Goal: Information Seeking & Learning: Learn about a topic

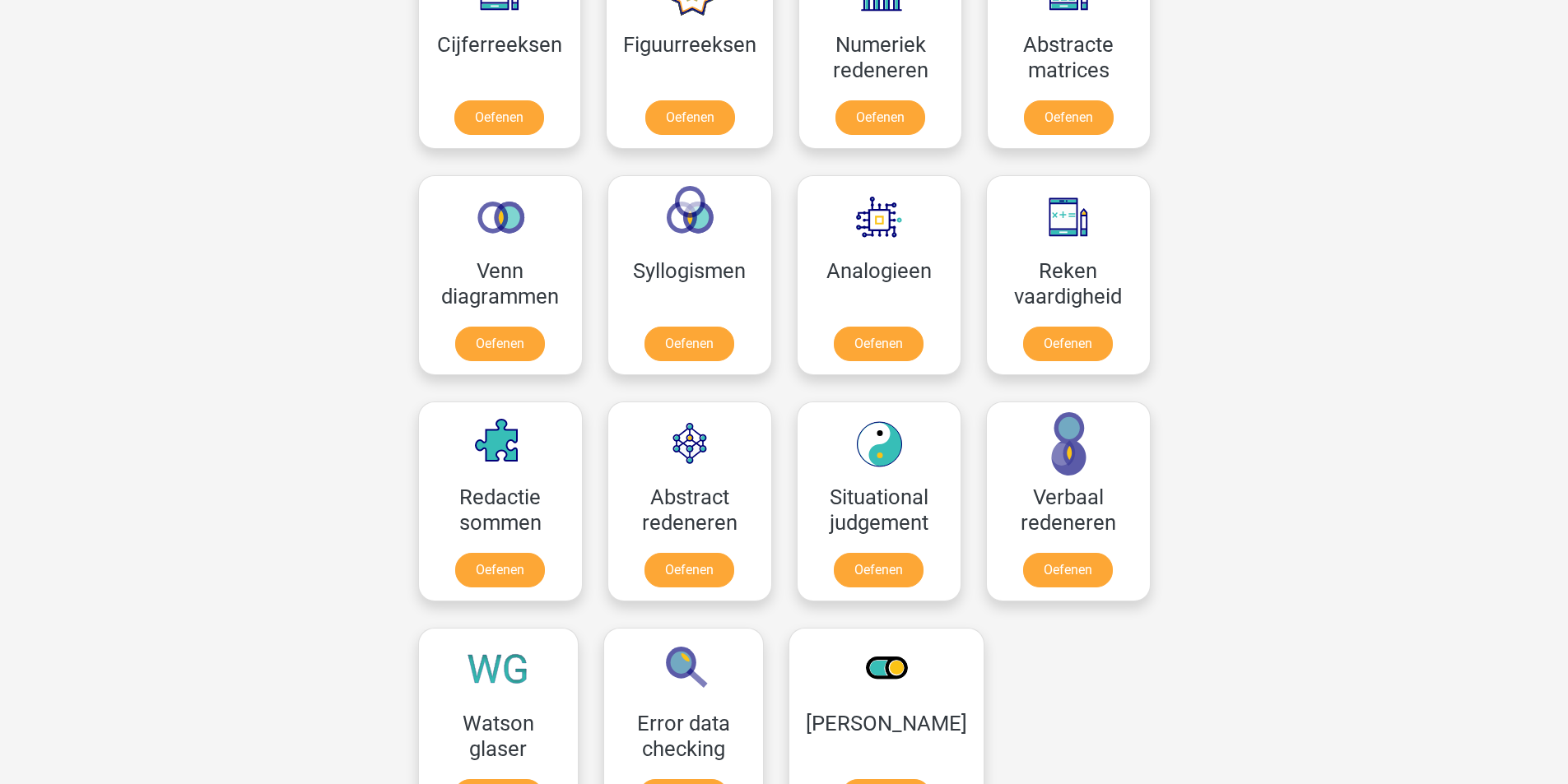
scroll to position [576, 0]
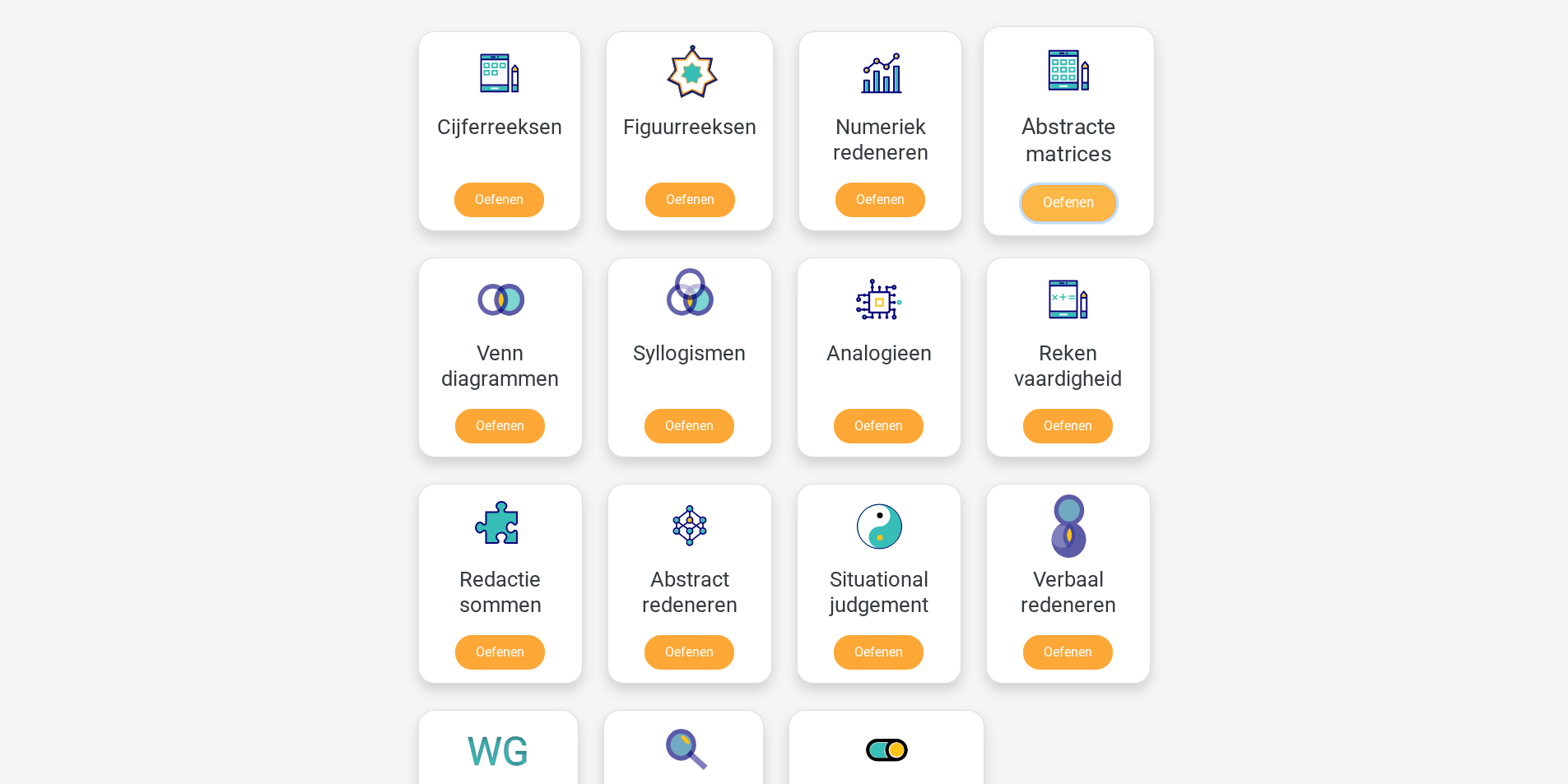
click at [1090, 207] on link "Oefenen" at bounding box center [1068, 203] width 94 height 37
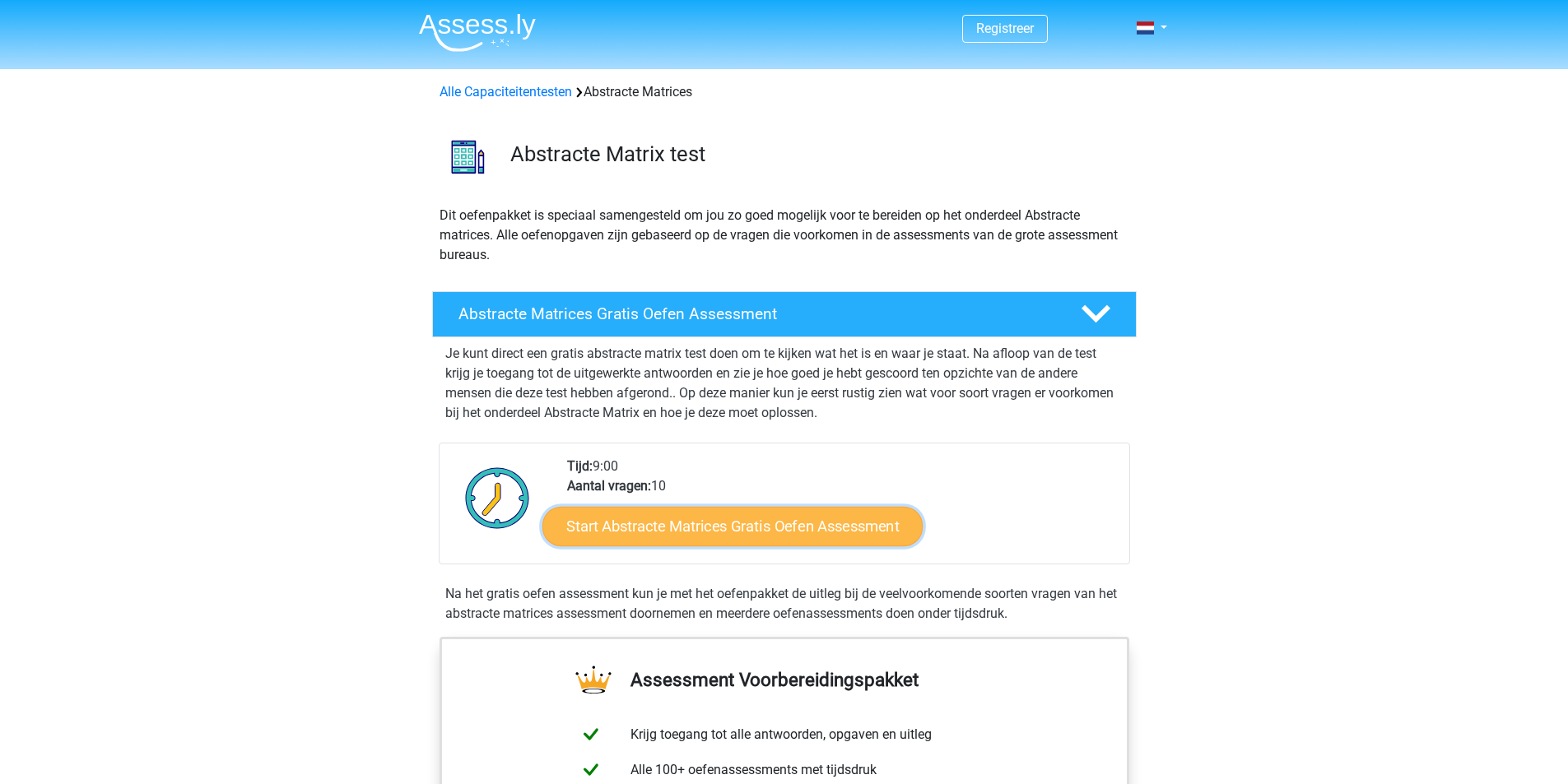
click at [760, 525] on link "Start Abstracte Matrices Gratis Oefen Assessment" at bounding box center [733, 525] width 380 height 39
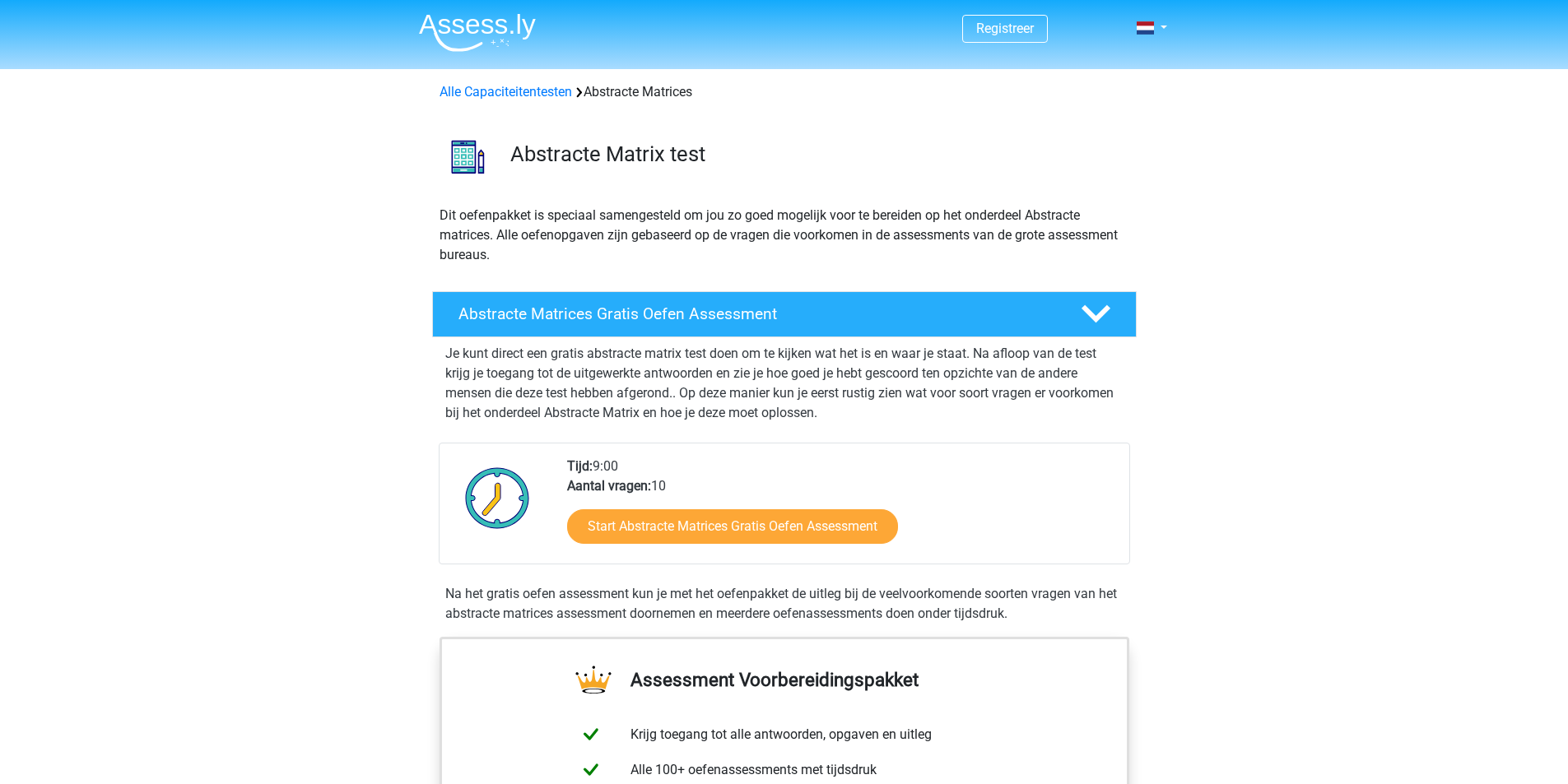
scroll to position [411, 0]
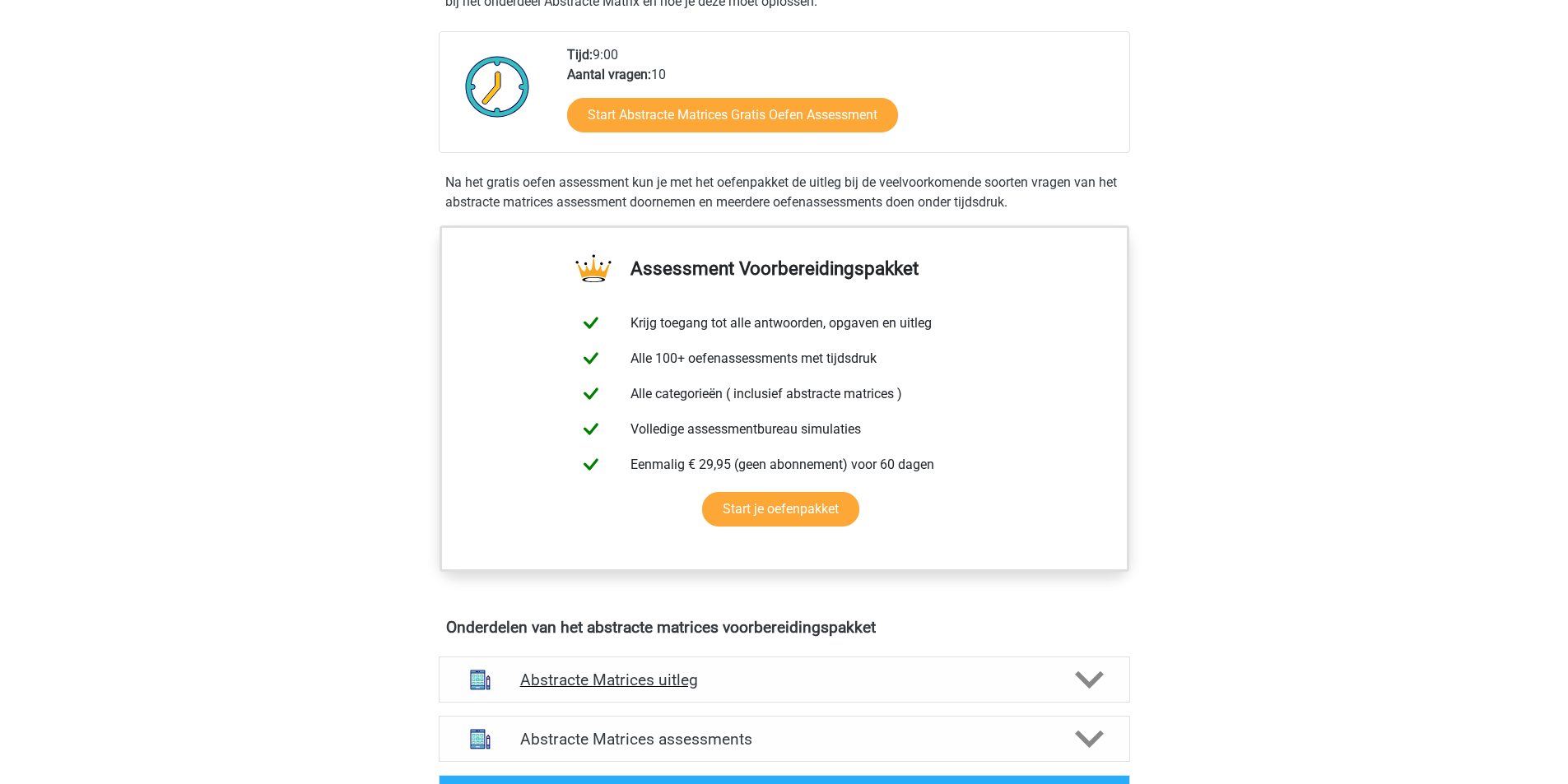
click at [1093, 685] on icon at bounding box center [1090, 680] width 29 height 29
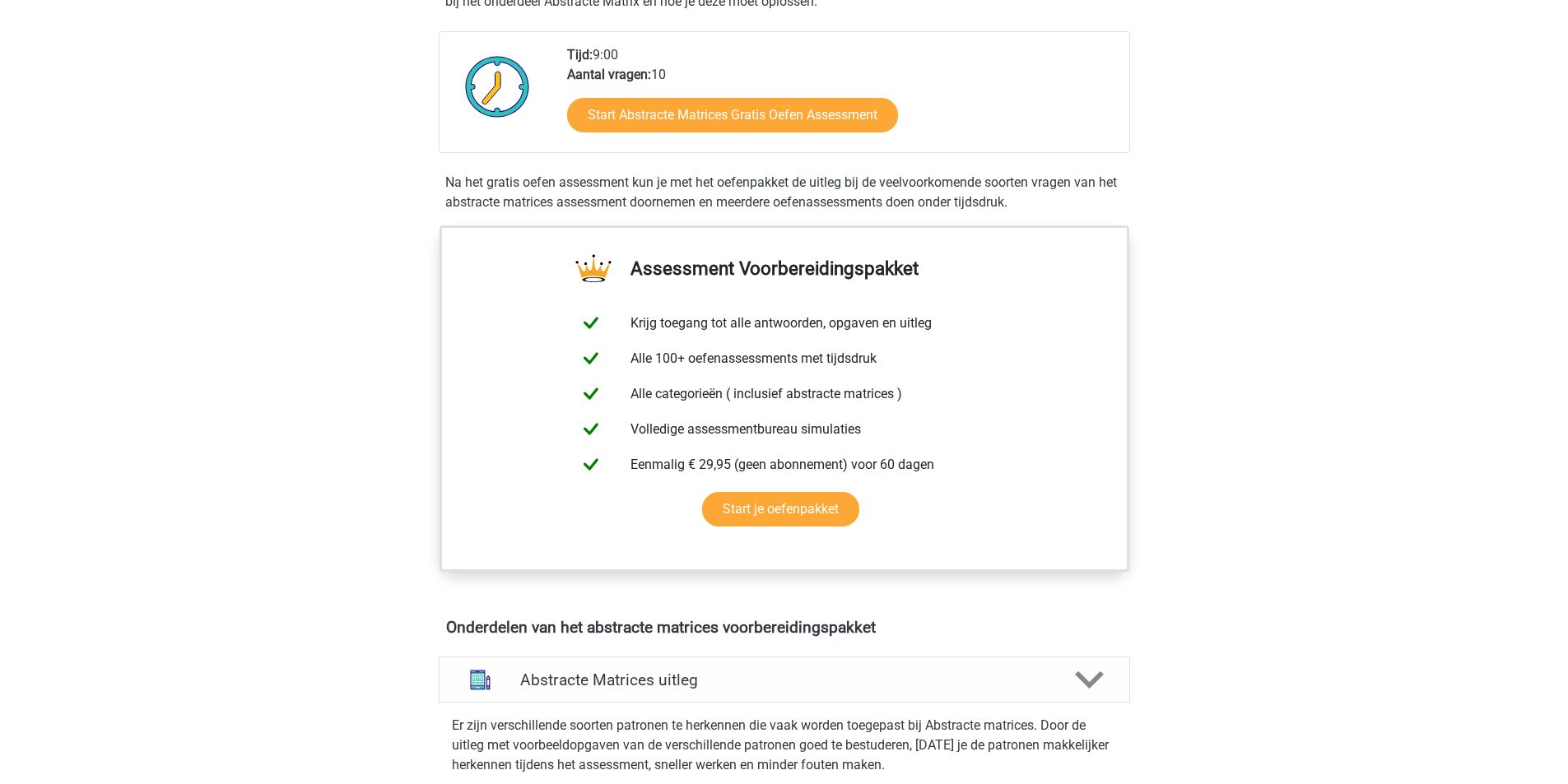
scroll to position [658, 0]
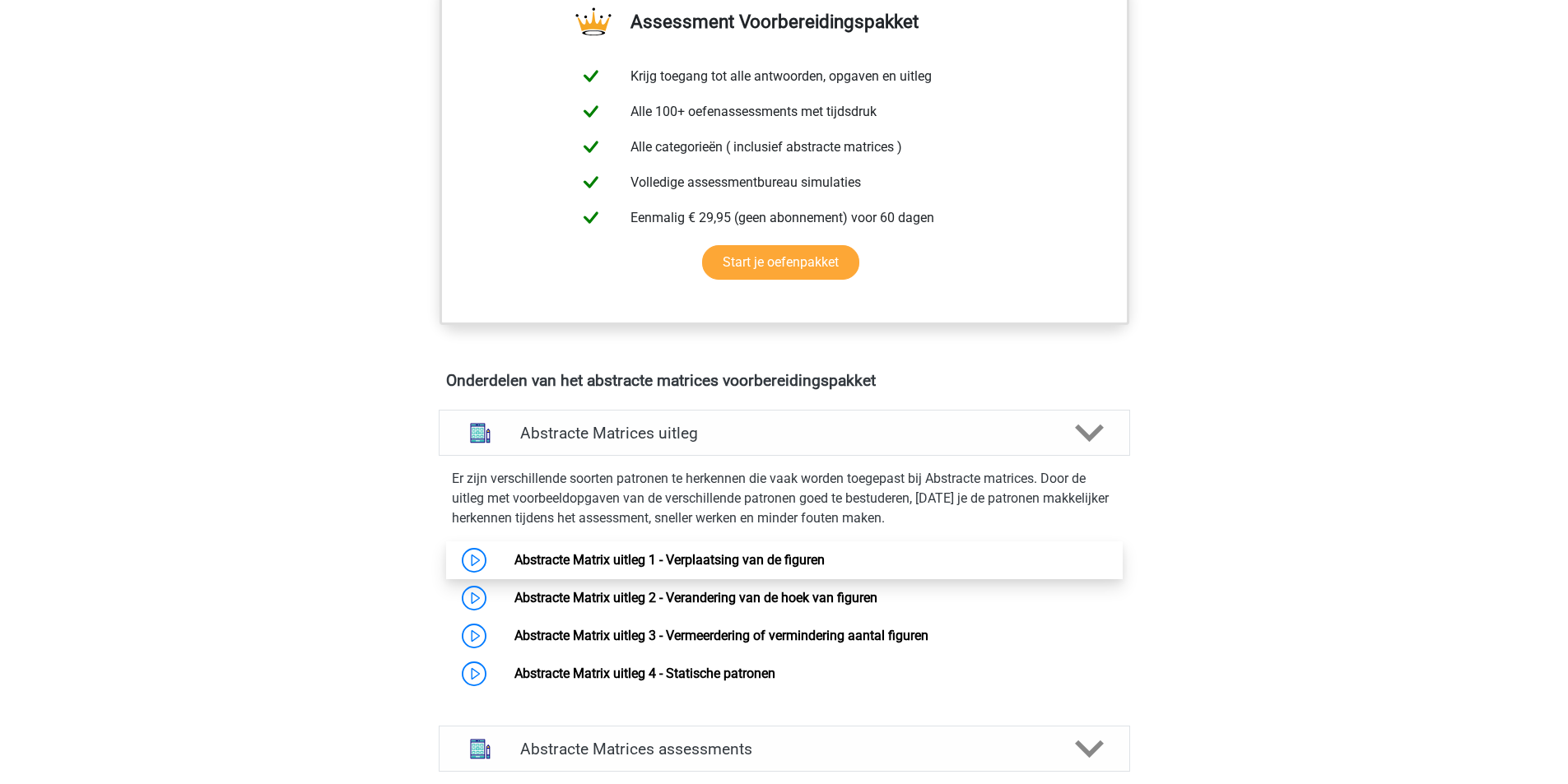
click at [602, 557] on link "Abstracte Matrix uitleg 1 - Verplaatsing van de figuren" at bounding box center [670, 560] width 311 height 16
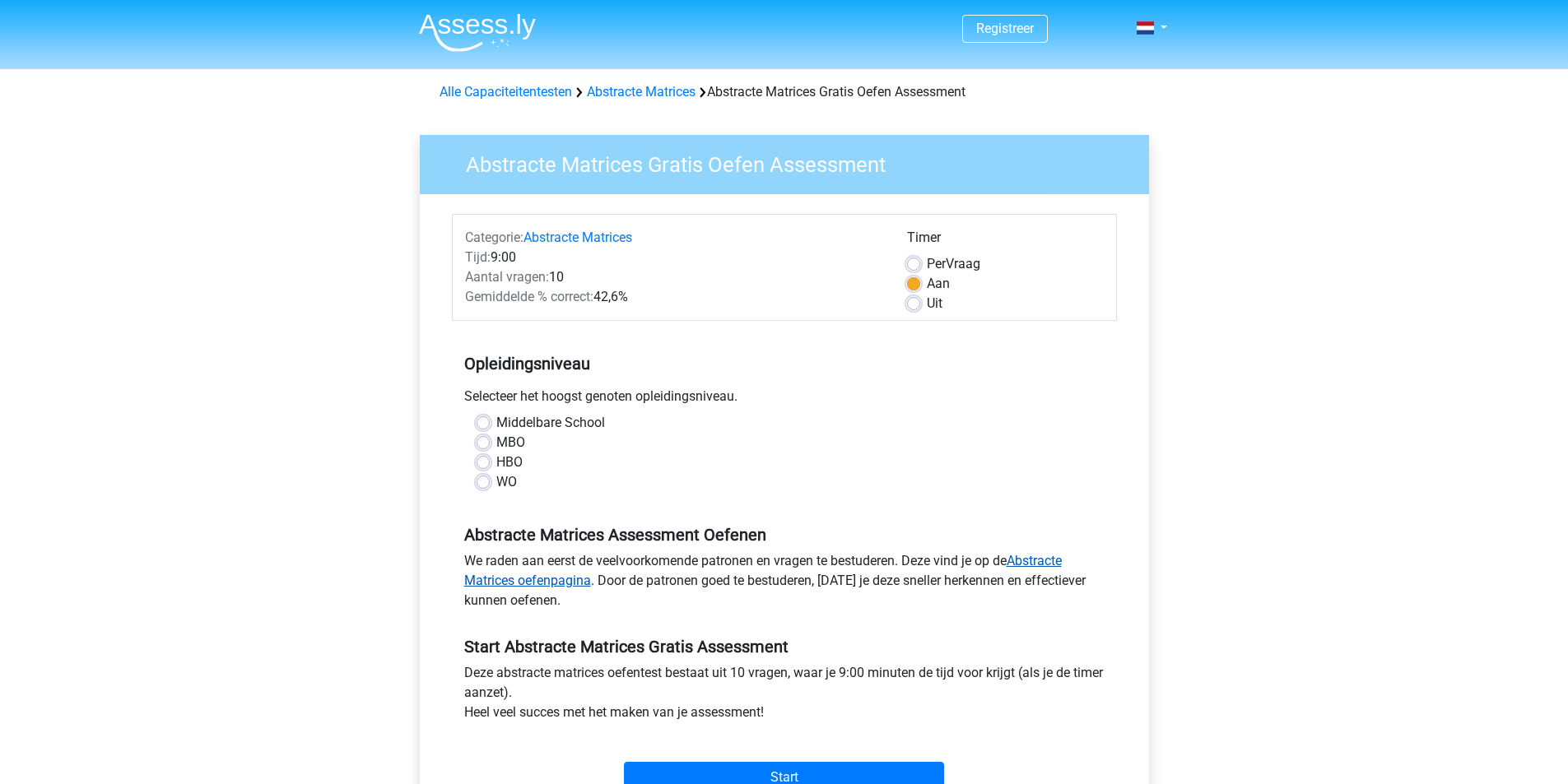
click at [1050, 563] on link "Abstracte Matrices oefenpagina" at bounding box center [763, 571] width 598 height 36
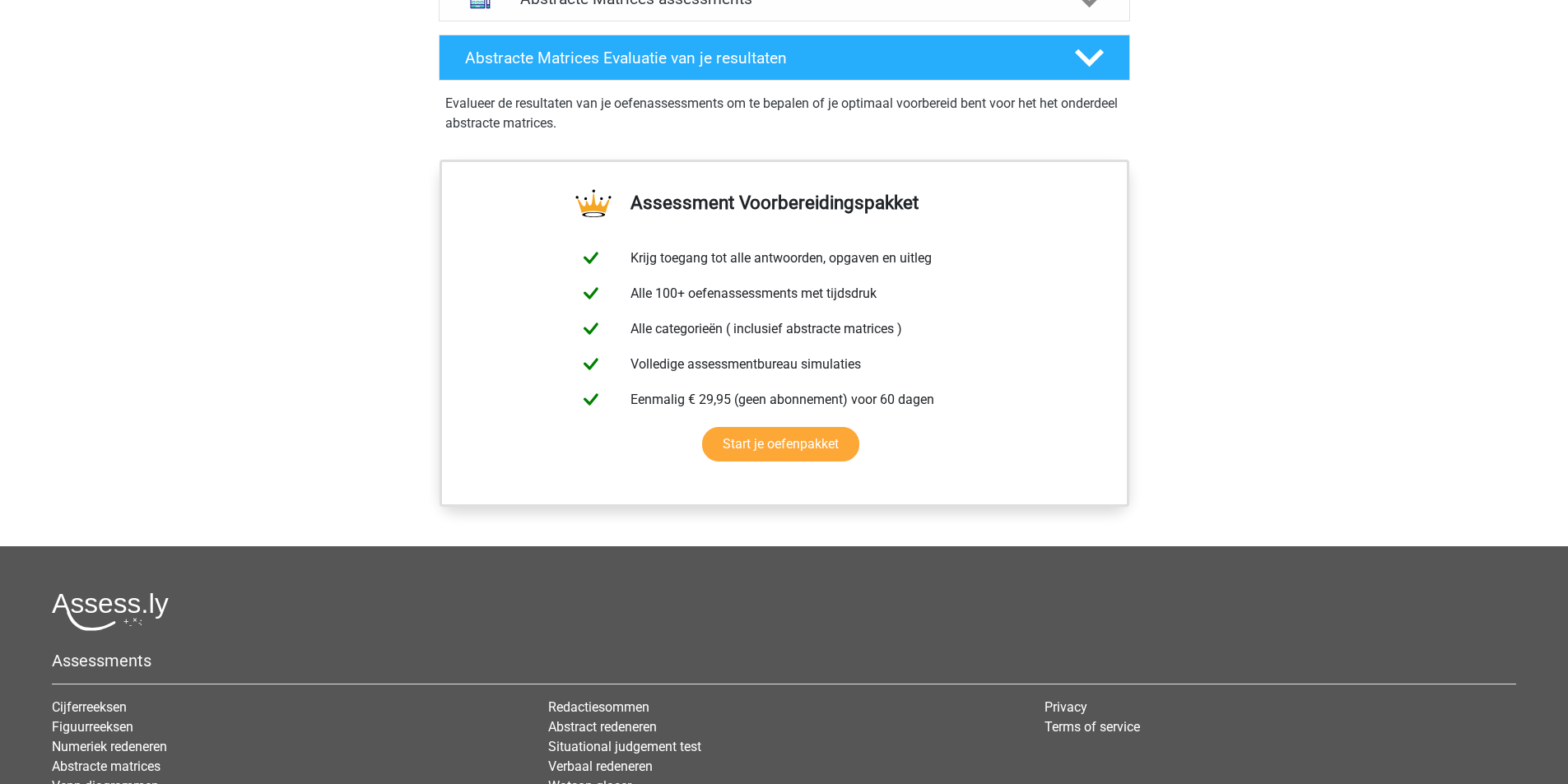
scroll to position [823, 0]
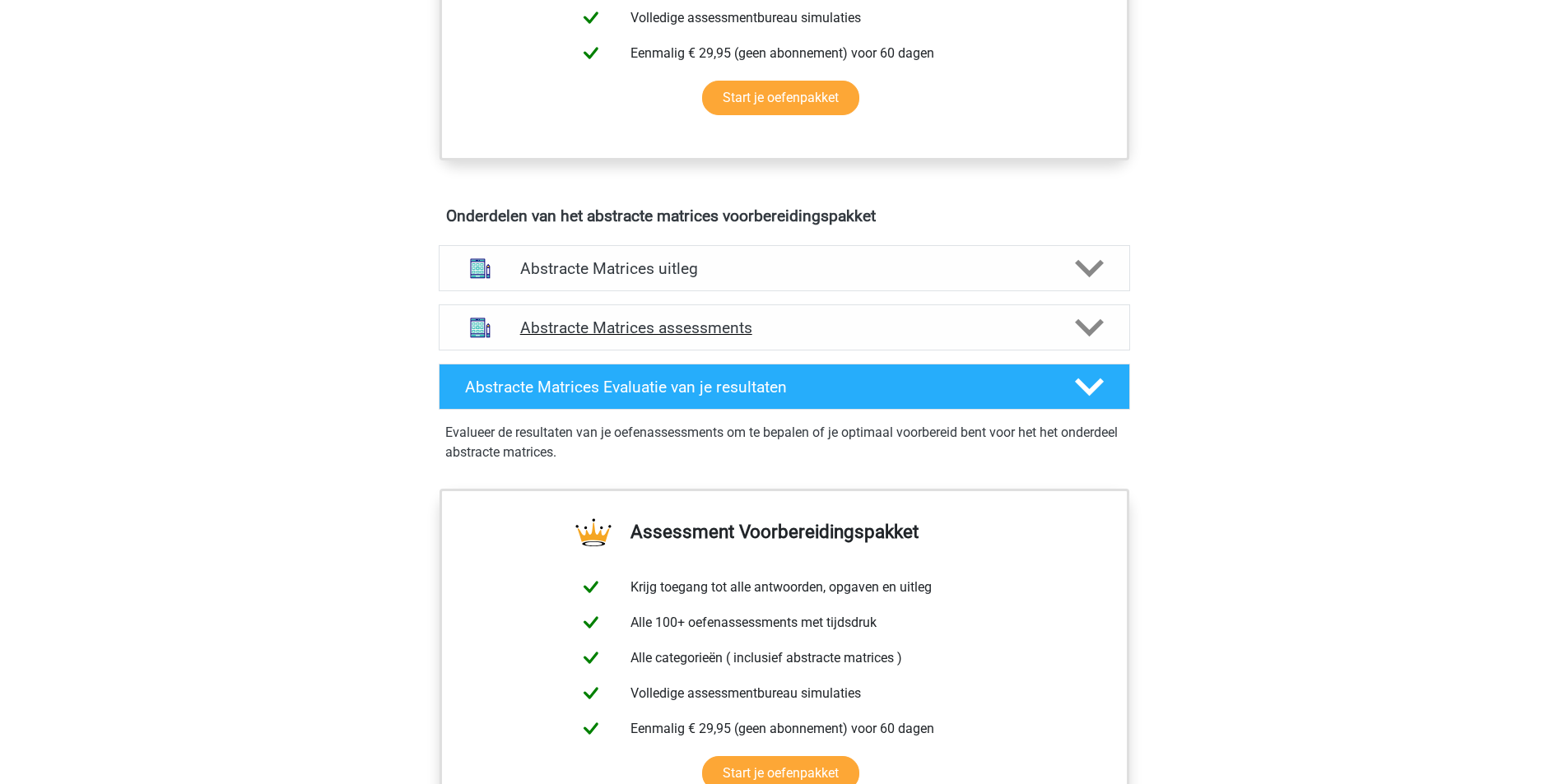
click at [709, 330] on h4 "Abstracte Matrices assessments" at bounding box center [784, 327] width 528 height 19
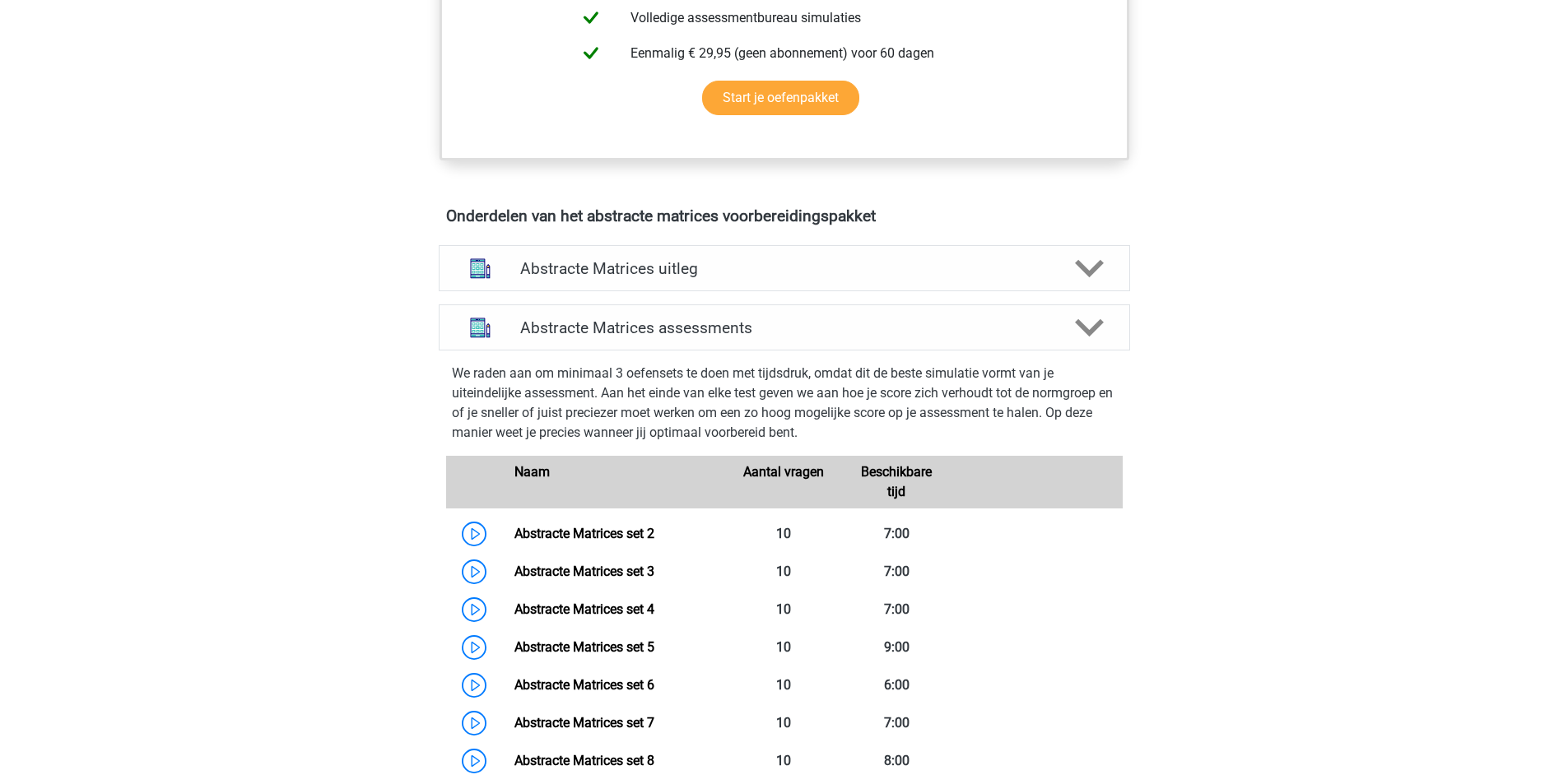
scroll to position [1152, 0]
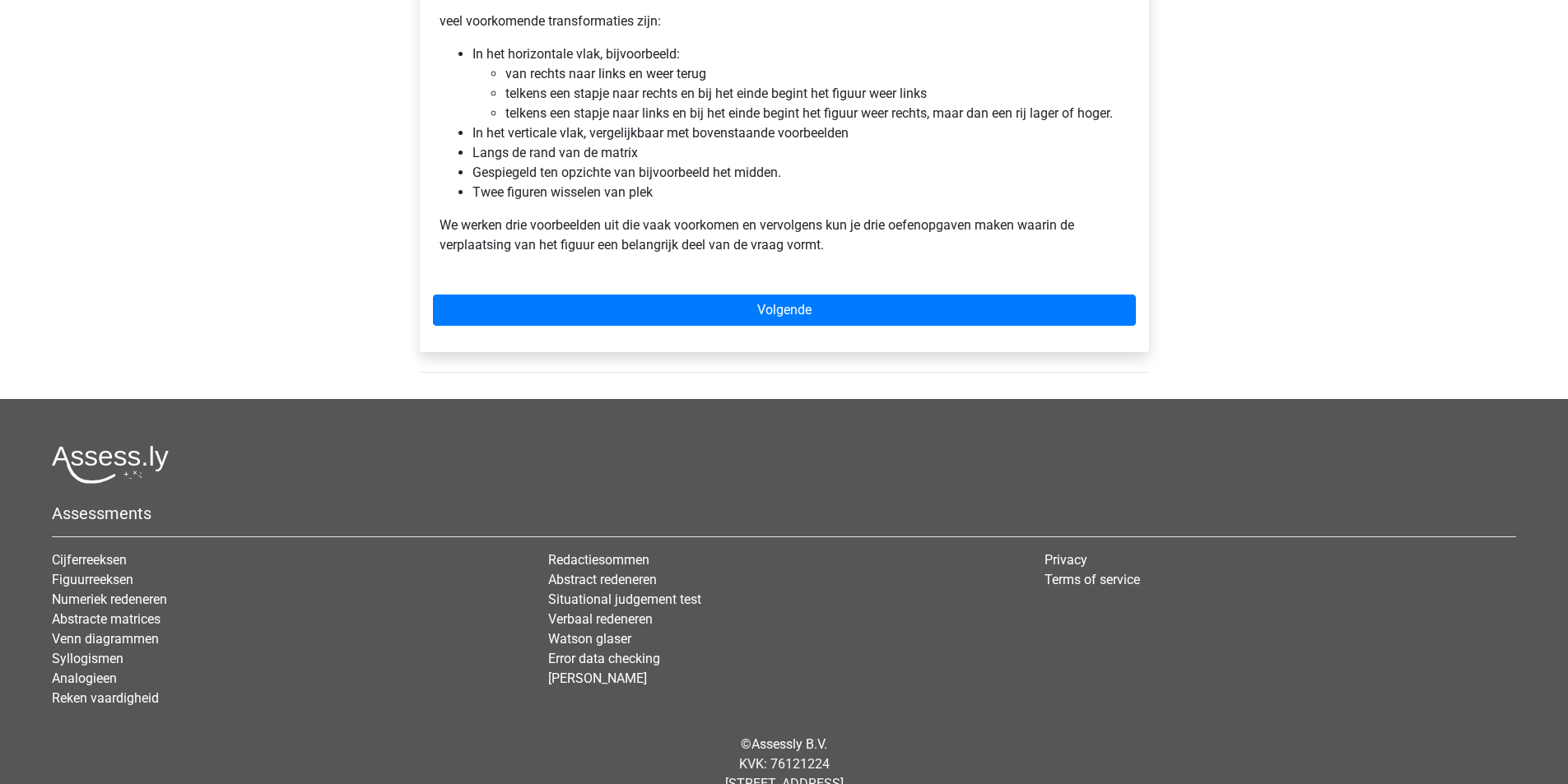
scroll to position [740, 0]
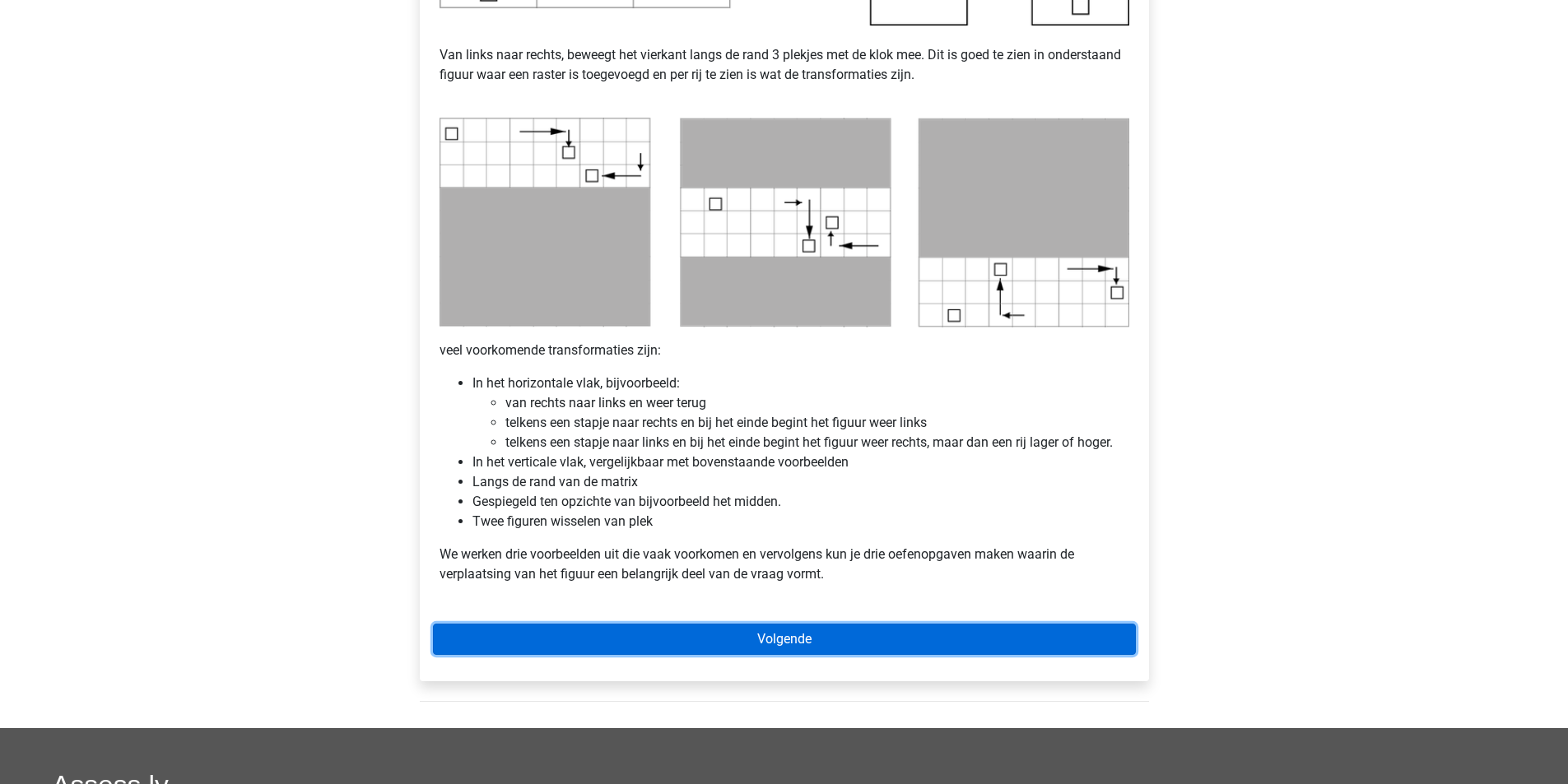
click at [809, 632] on link "Volgende" at bounding box center [784, 639] width 703 height 31
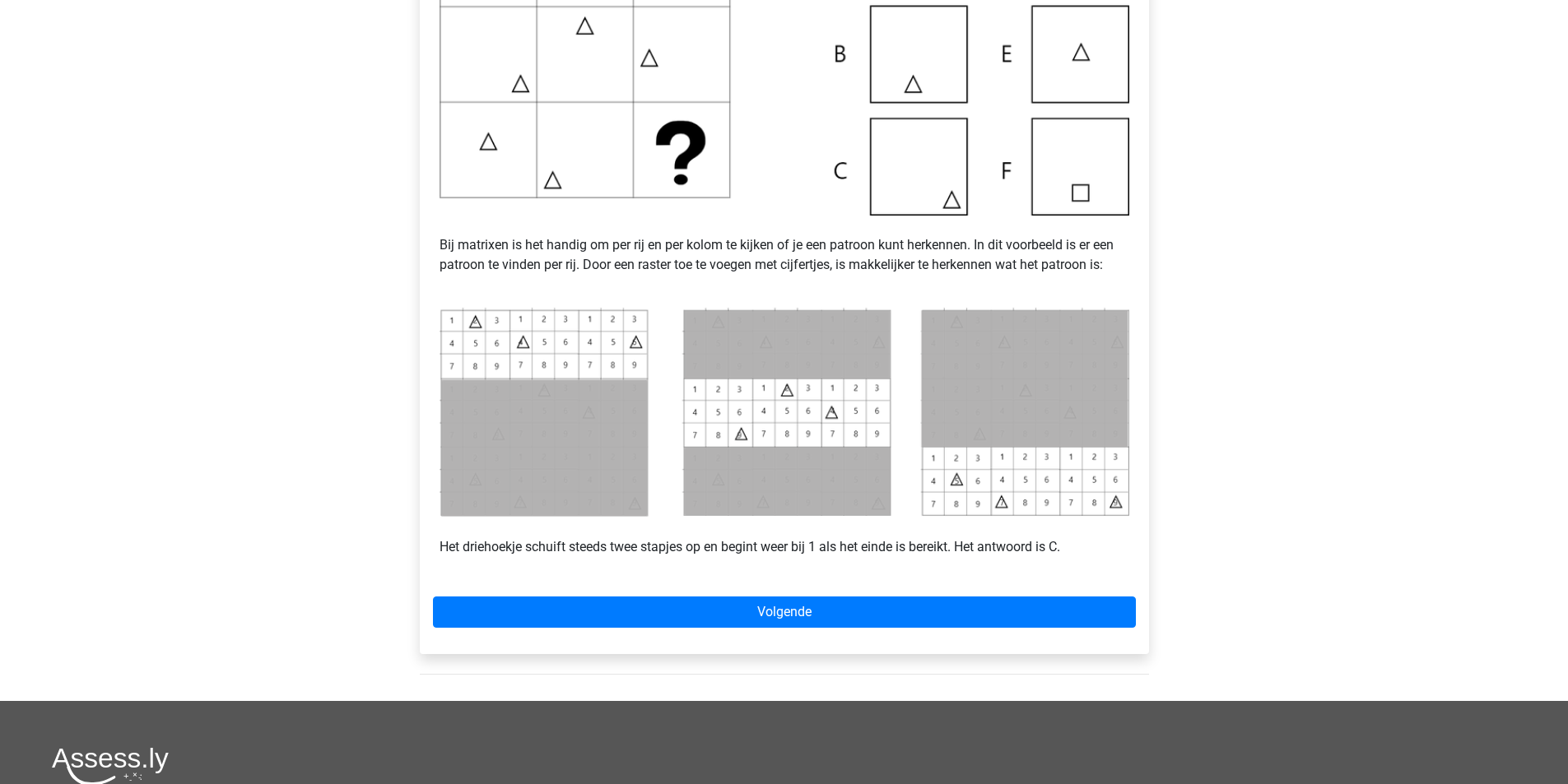
scroll to position [411, 0]
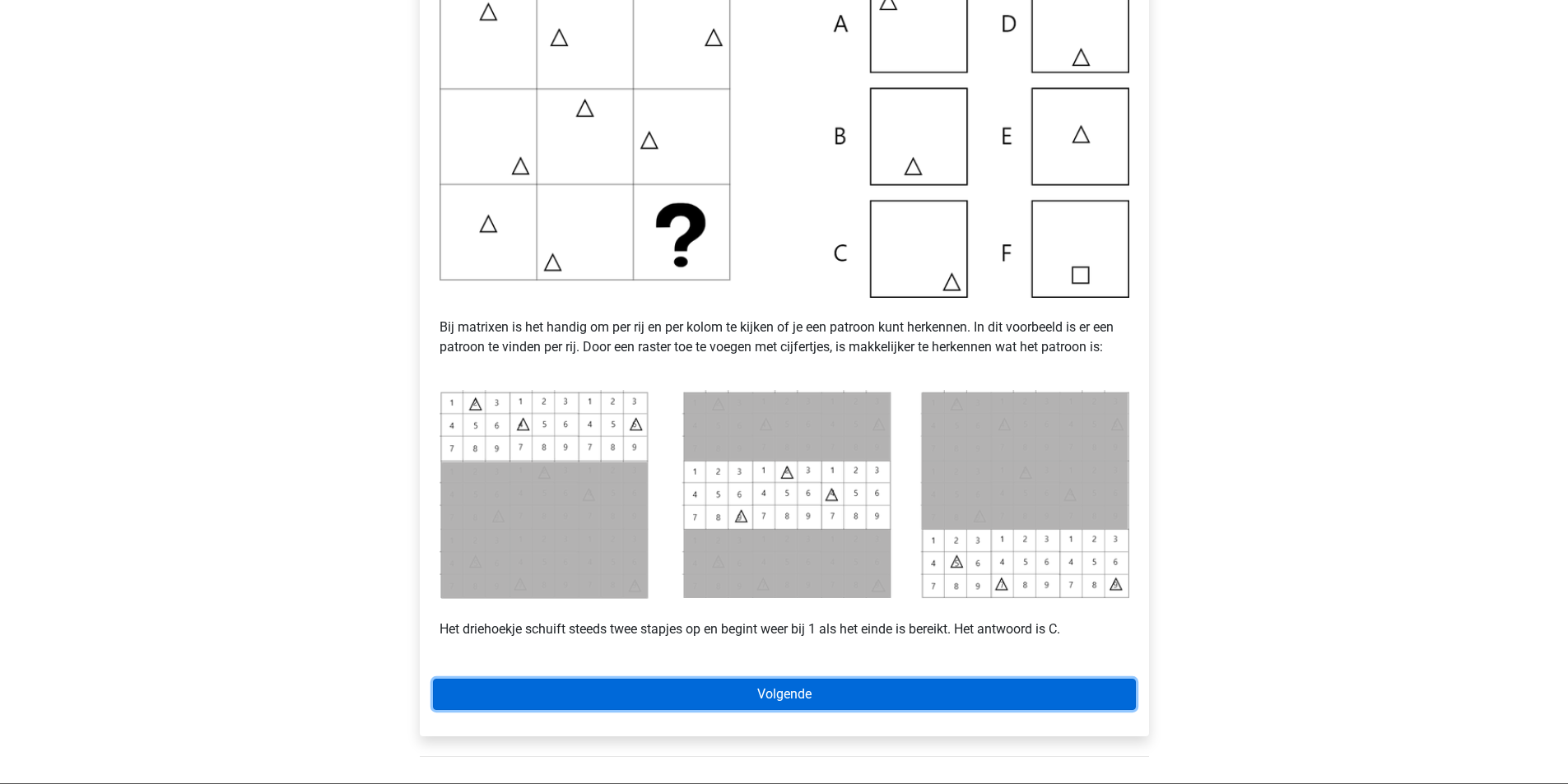
click at [809, 701] on link "Volgende" at bounding box center [784, 694] width 703 height 31
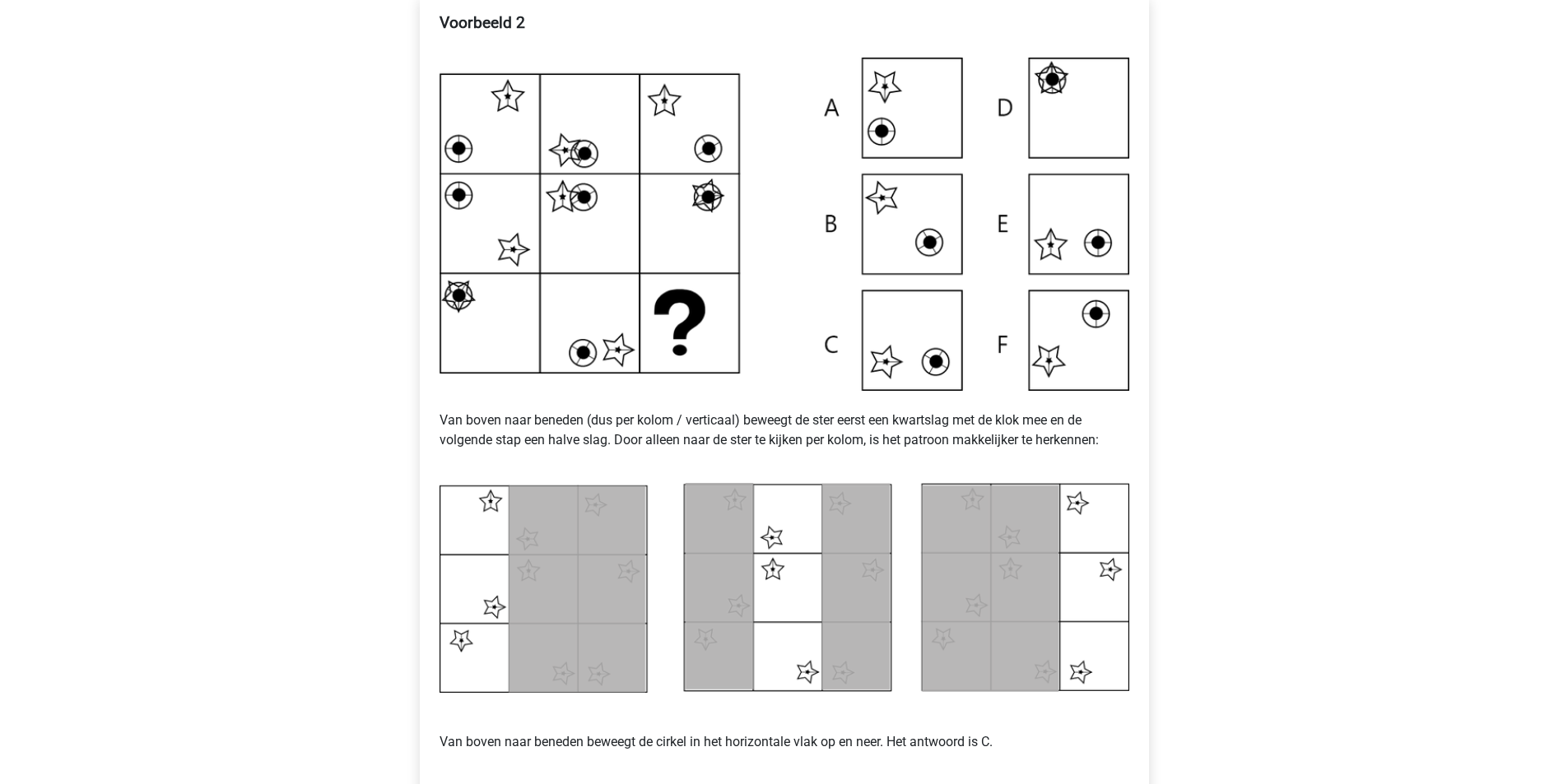
scroll to position [740, 0]
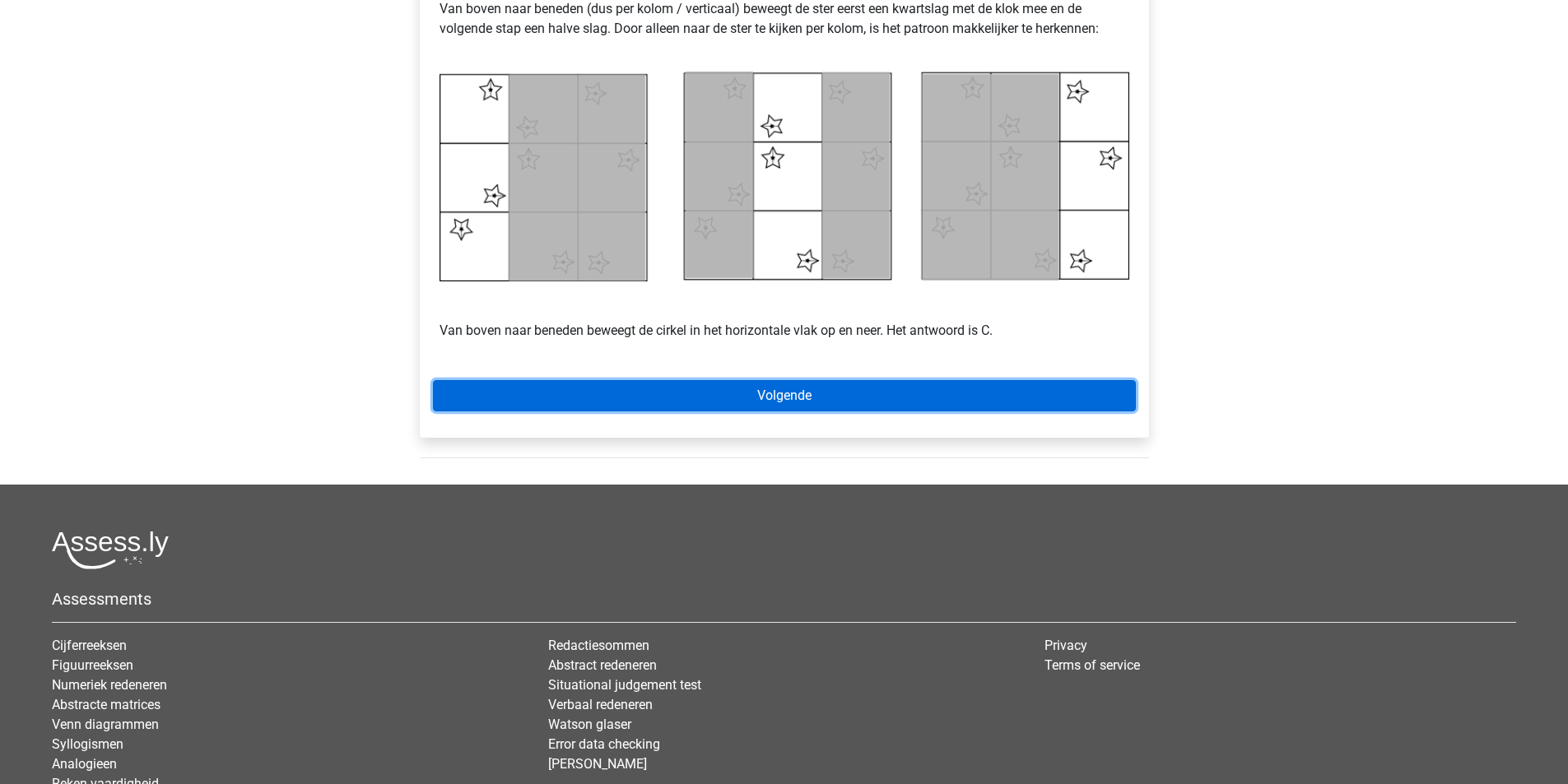
click at [864, 401] on link "Volgende" at bounding box center [784, 395] width 703 height 31
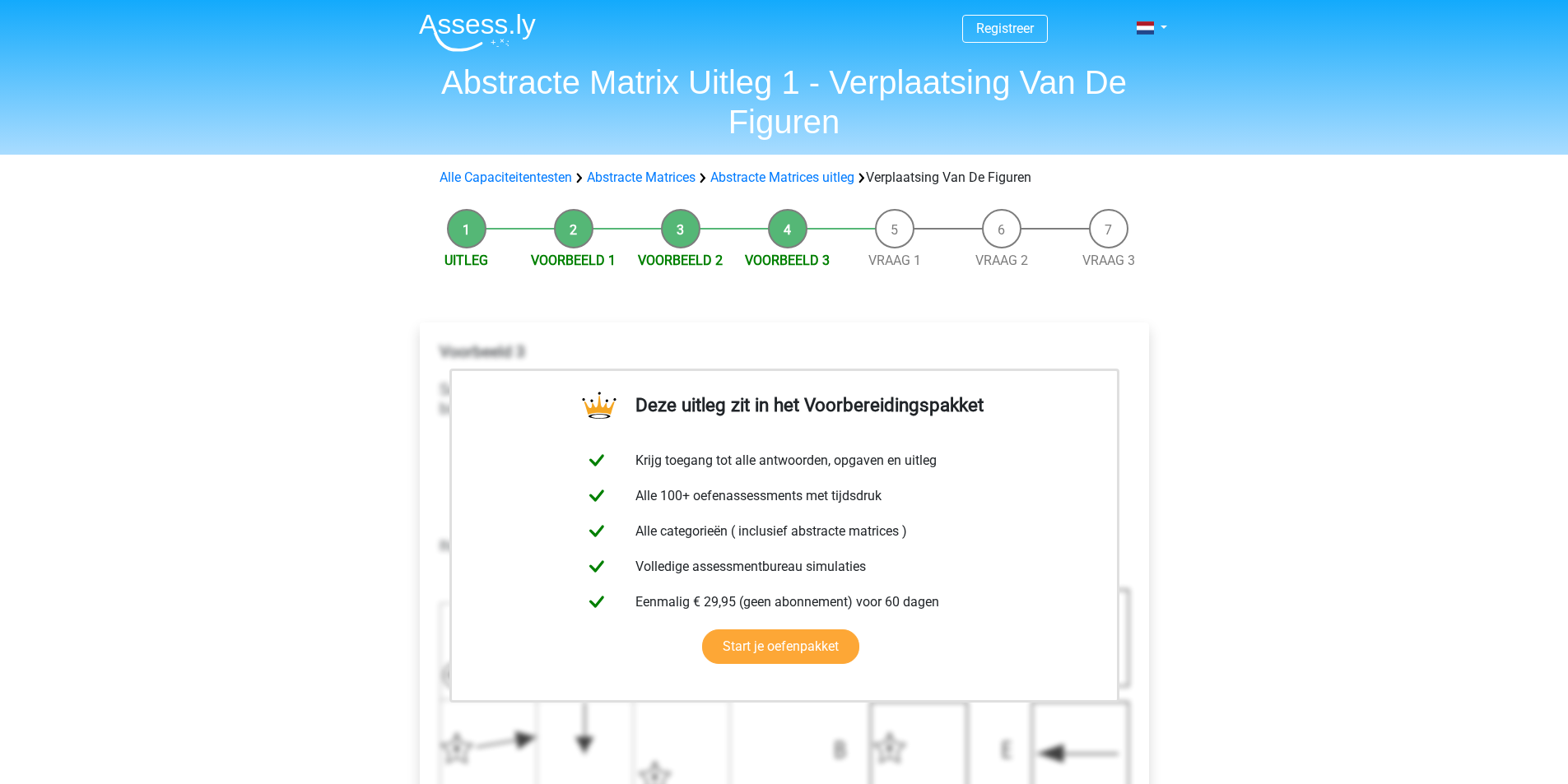
scroll to position [411, 0]
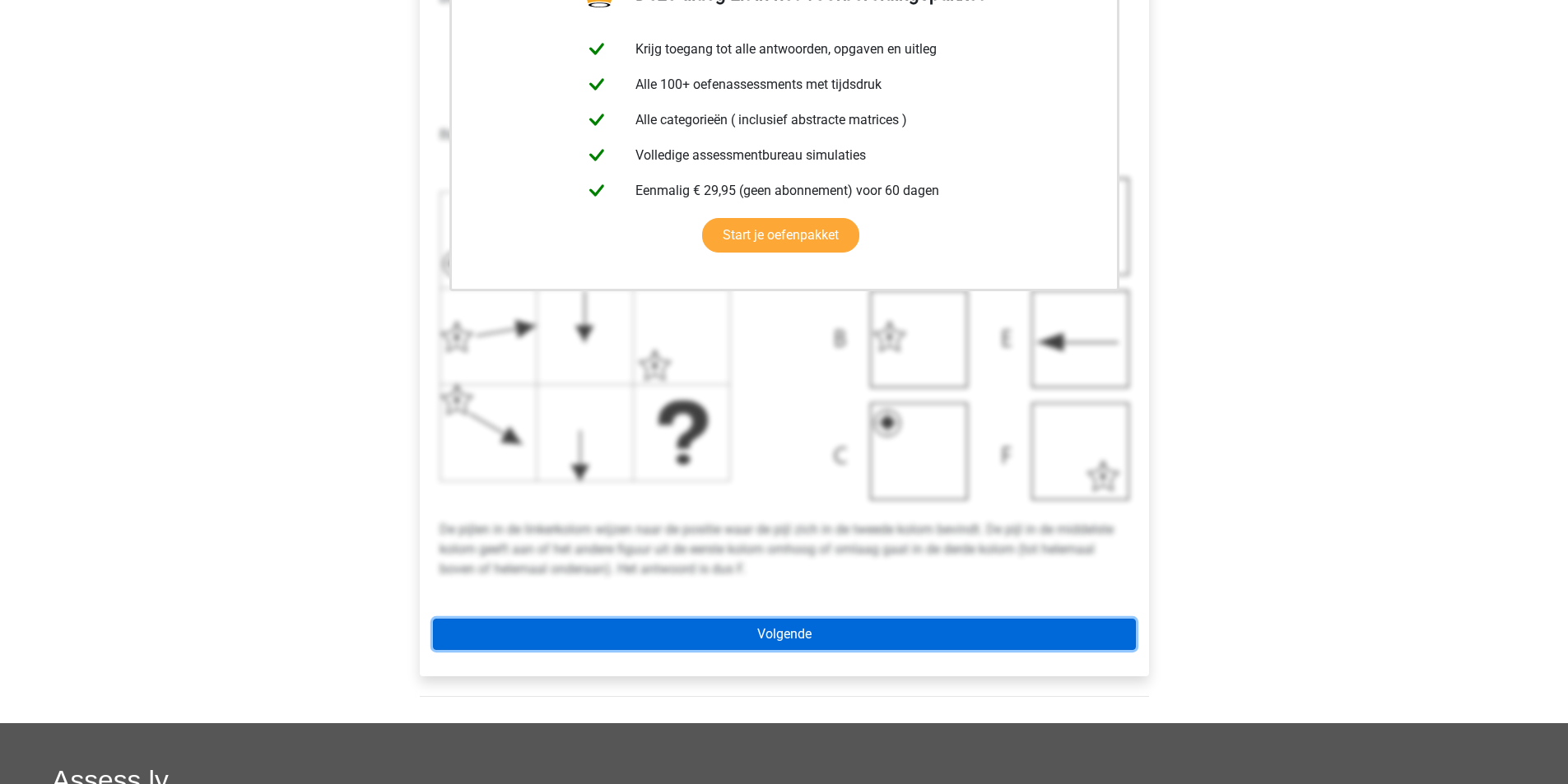
click at [759, 633] on link "Volgende" at bounding box center [784, 634] width 703 height 31
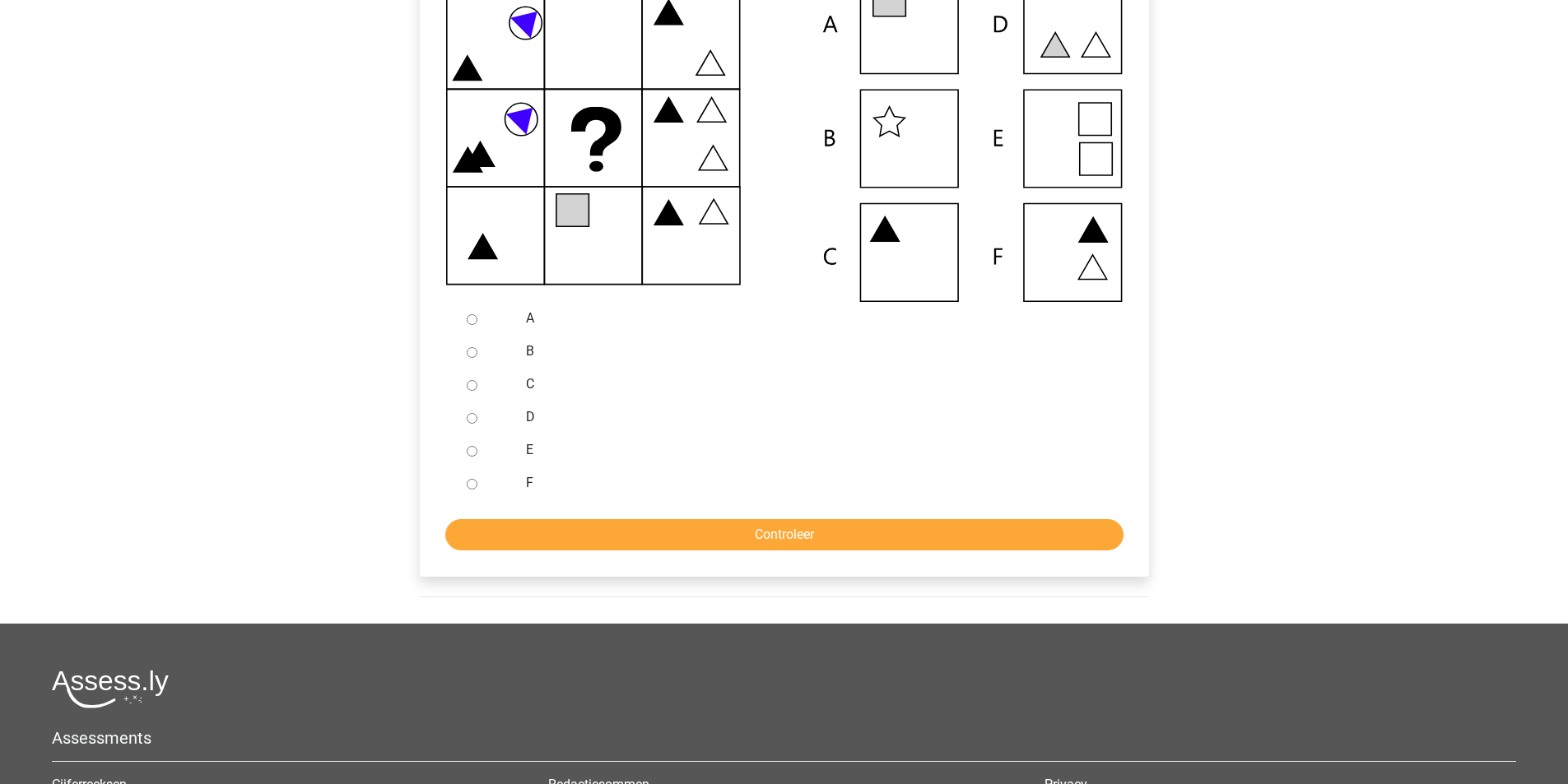
scroll to position [247, 0]
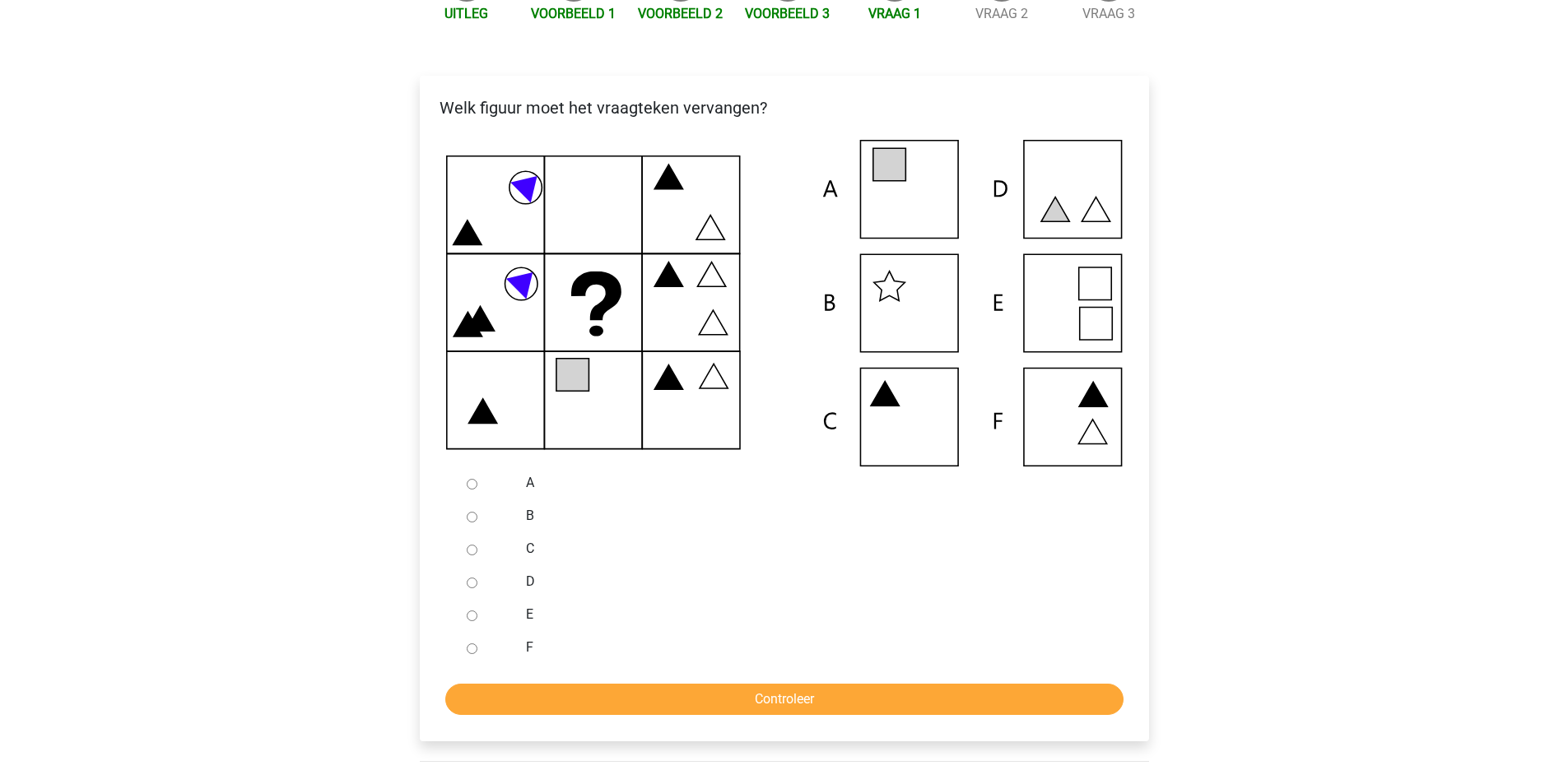
click at [473, 649] on input "F" at bounding box center [472, 648] width 11 height 11
radio input "true"
click at [672, 696] on input "Controleer" at bounding box center [784, 699] width 678 height 31
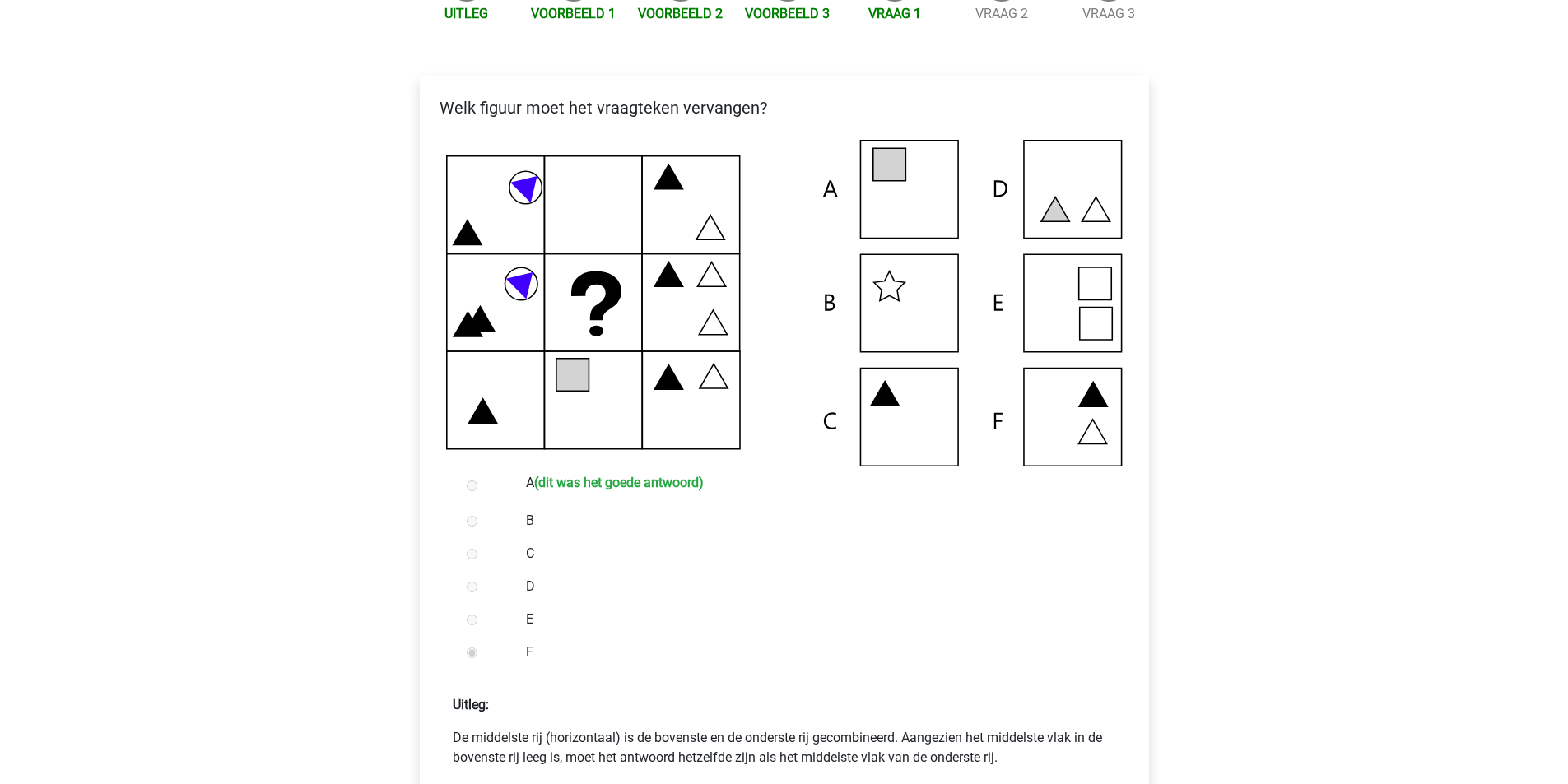
scroll to position [494, 0]
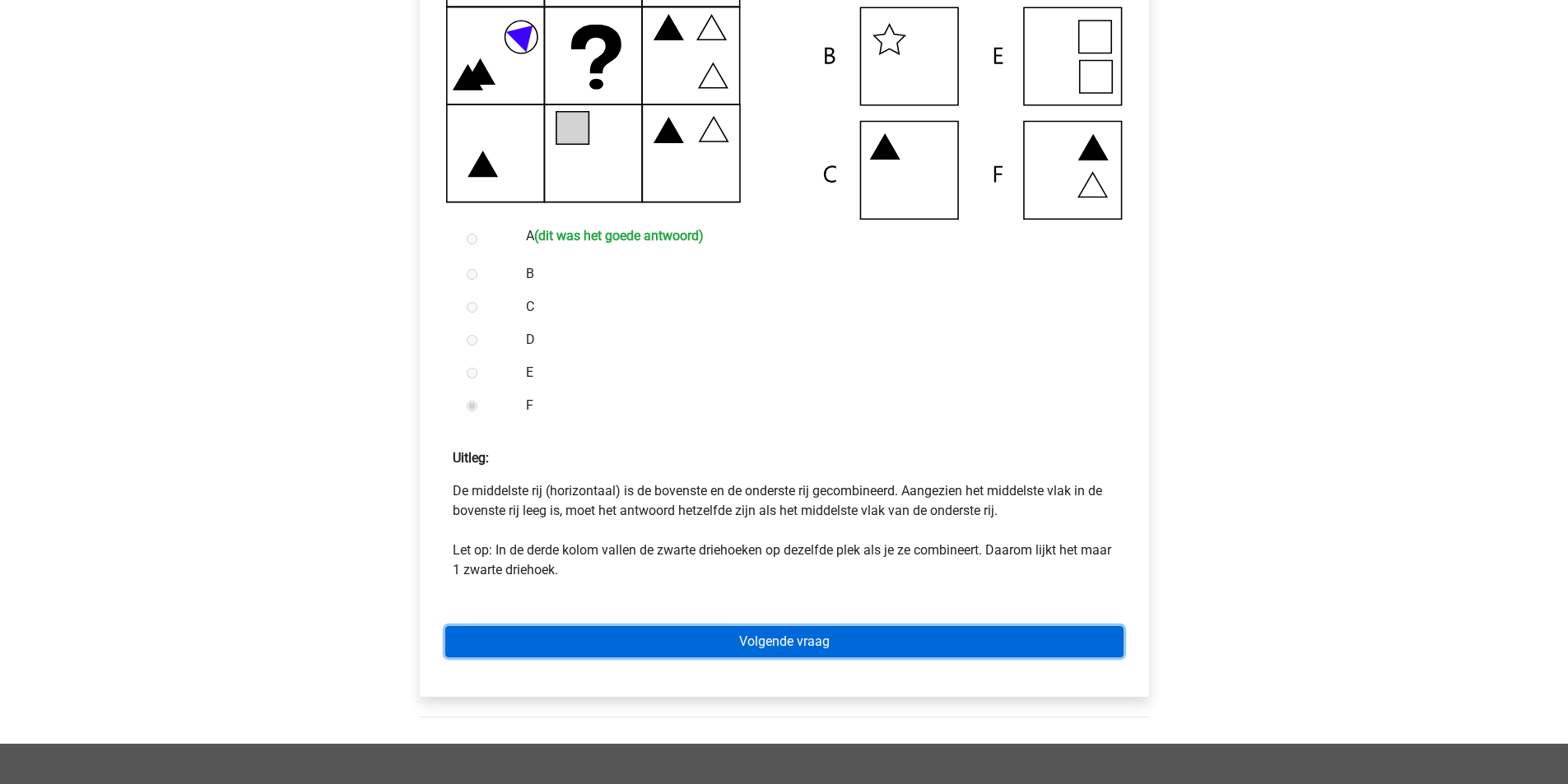
click at [770, 642] on link "Volgende vraag" at bounding box center [784, 641] width 678 height 31
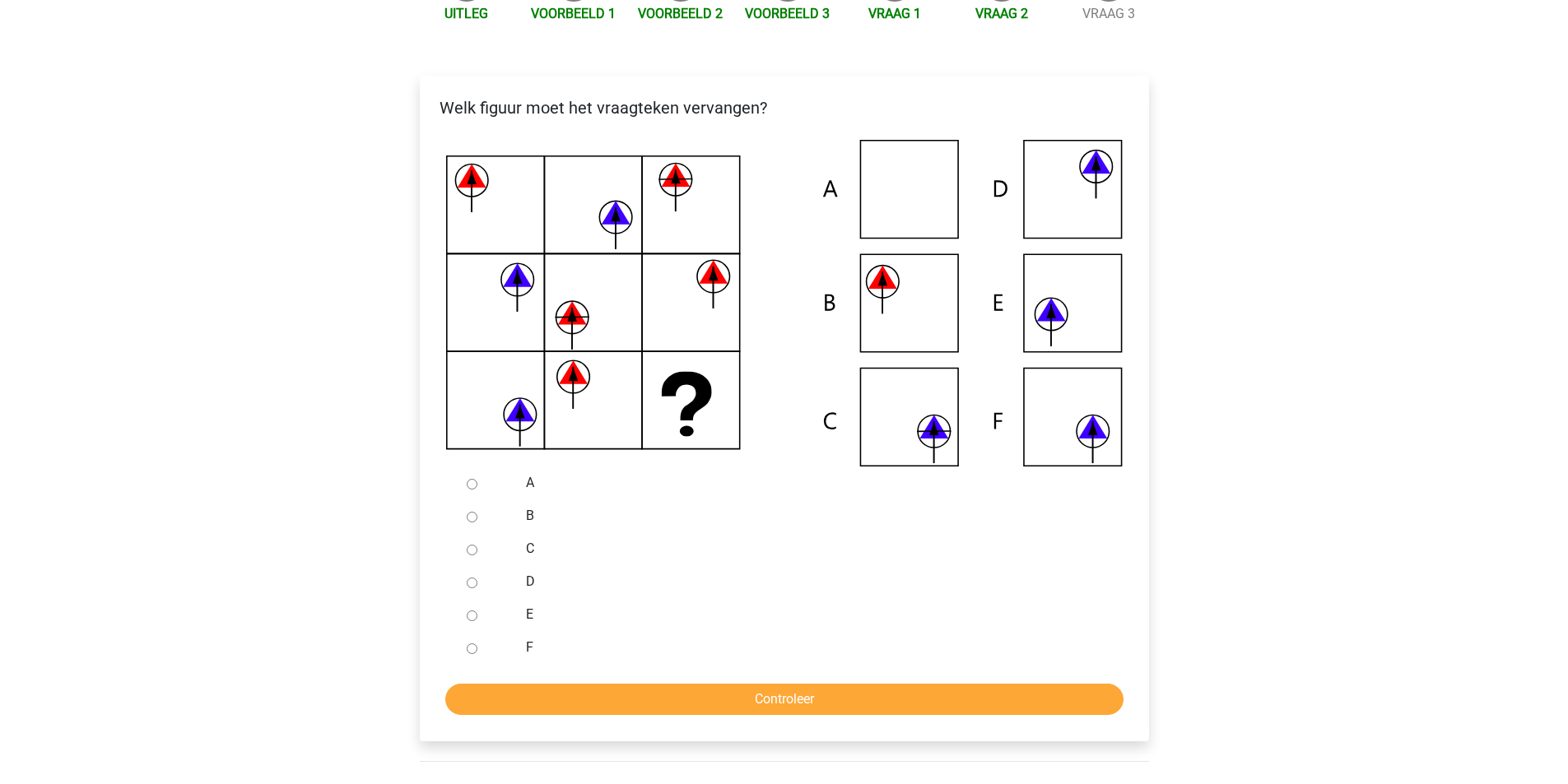
scroll to position [165, 0]
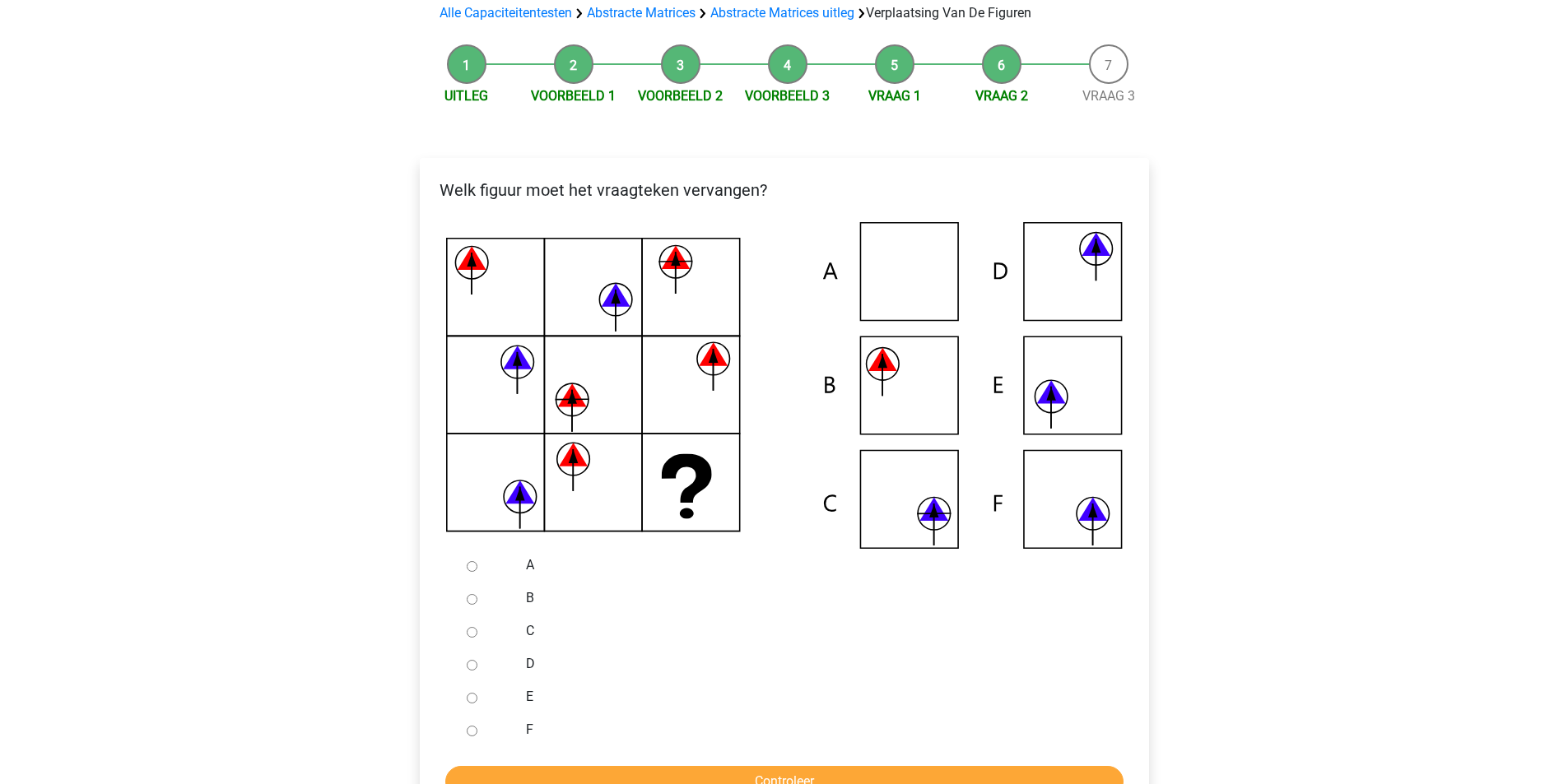
click at [473, 631] on input "C" at bounding box center [472, 632] width 11 height 11
radio input "true"
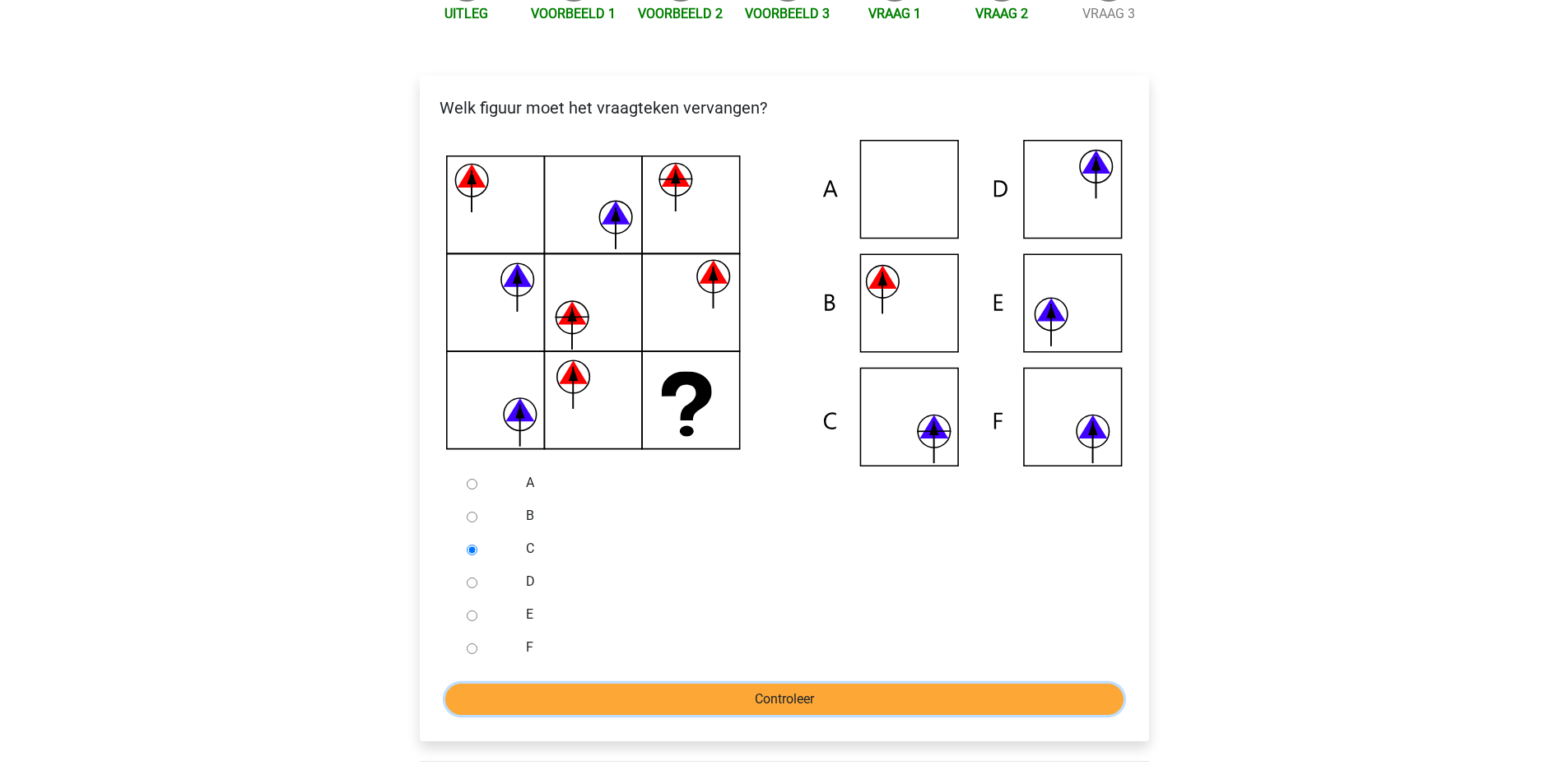
click at [579, 700] on input "Controleer" at bounding box center [784, 699] width 678 height 31
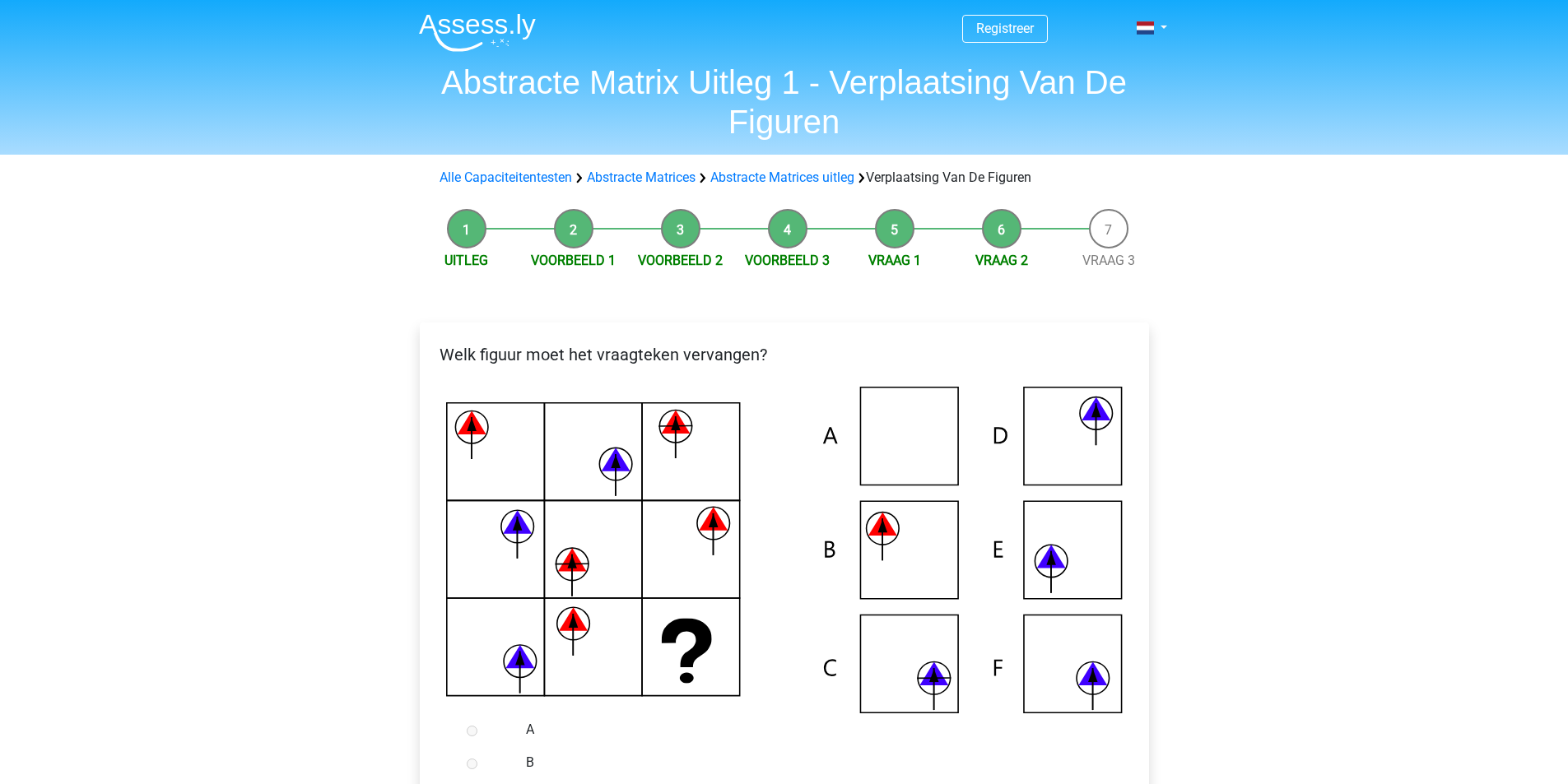
scroll to position [411, 0]
